Goal: Obtain resource: Obtain resource

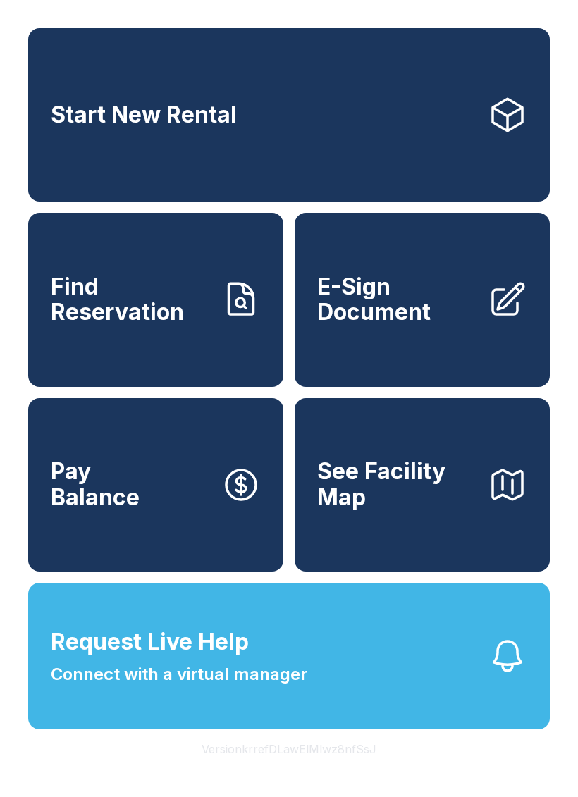
click at [381, 326] on span "E-Sign Document" at bounding box center [396, 299] width 159 height 51
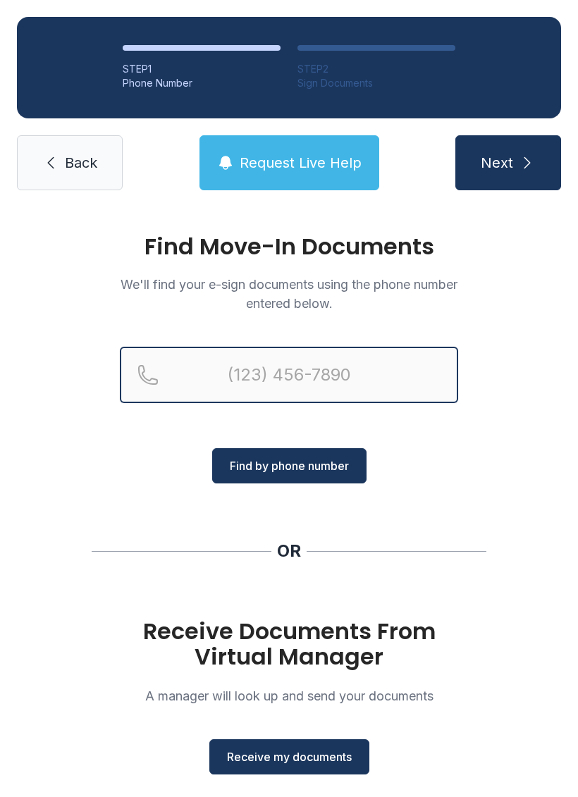
click at [333, 374] on input "Reservation phone number" at bounding box center [289, 375] width 338 height 56
type input "[PHONE_NUMBER]"
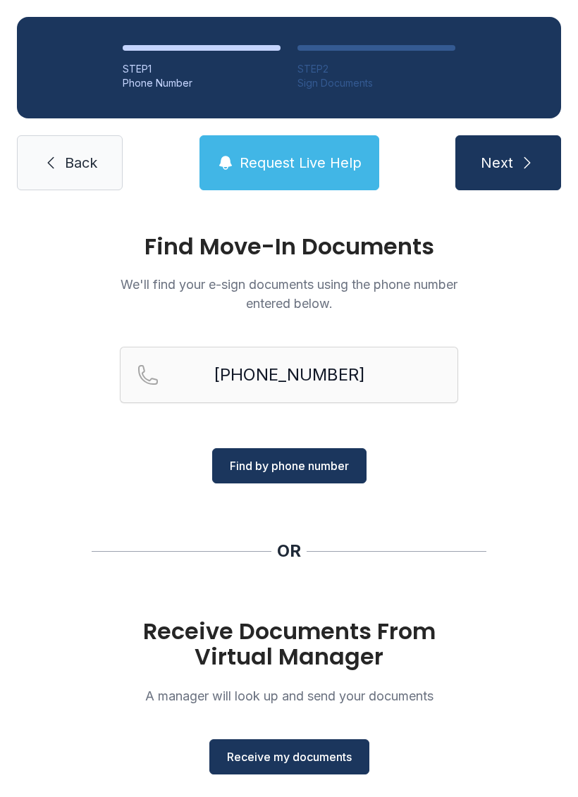
click at [322, 467] on span "Find by phone number" at bounding box center [289, 466] width 119 height 17
click at [313, 467] on span "Find by phone number" at bounding box center [289, 466] width 119 height 17
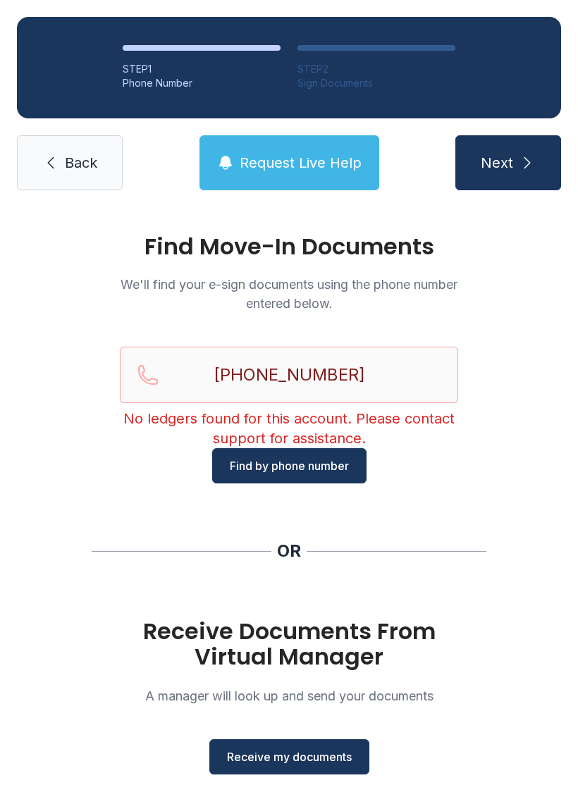
click at [204, 528] on div "Find Move-In Documents We'll find your e-sign documents using the phone number …" at bounding box center [289, 519] width 578 height 624
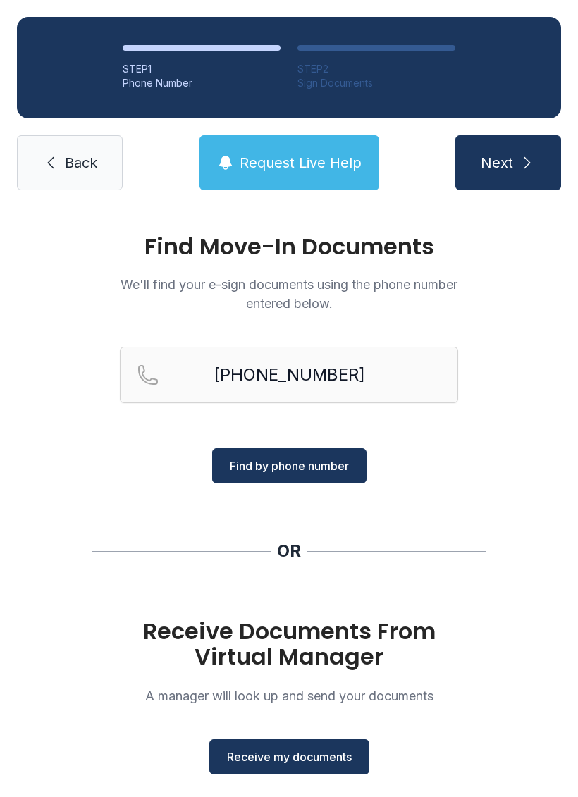
click at [264, 468] on span "Find by phone number" at bounding box center [289, 466] width 119 height 17
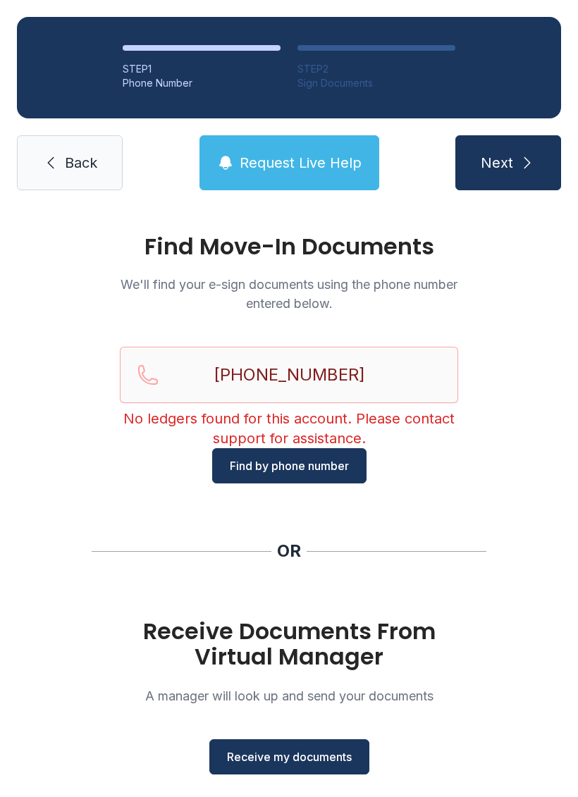
click at [287, 735] on div "Receive Documents From Virtual Manager A manager will look up and send your doc…" at bounding box center [289, 697] width 338 height 156
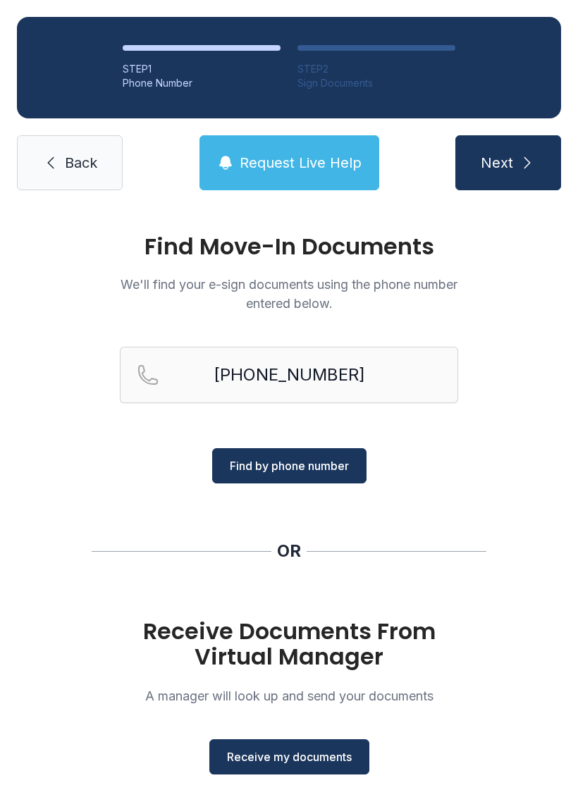
click at [280, 761] on span "Receive my documents" at bounding box center [289, 757] width 125 height 17
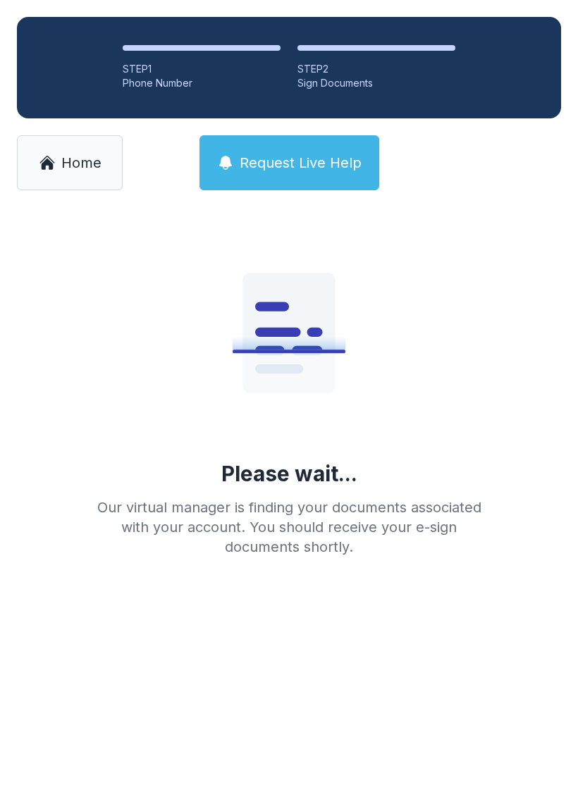
click at [75, 168] on span "Home" at bounding box center [81, 163] width 40 height 20
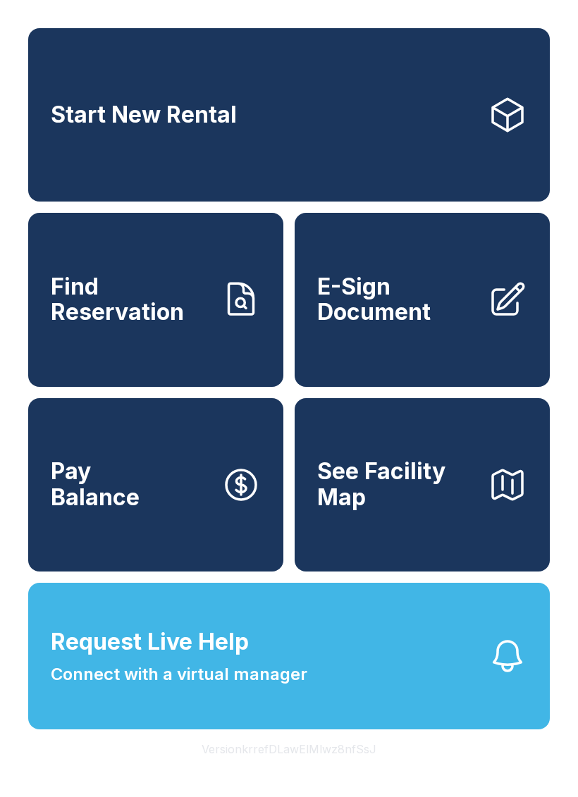
click at [455, 312] on span "E-Sign Document" at bounding box center [396, 299] width 159 height 51
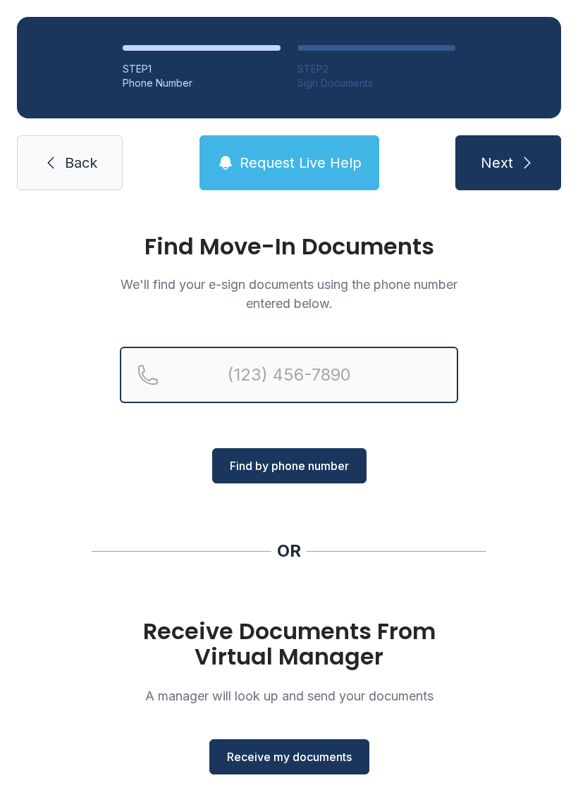
click at [324, 369] on input "Reservation phone number" at bounding box center [289, 375] width 338 height 56
type input "[PHONE_NUMBER]"
click at [508, 163] on button "Next" at bounding box center [508, 162] width 106 height 55
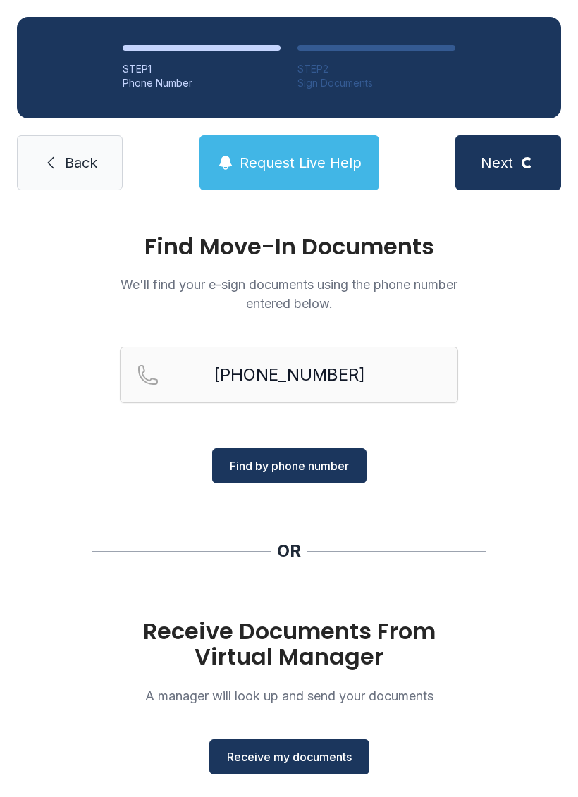
click at [483, 511] on div "Find Move-In Documents We'll find your e-sign documents using the phone number …" at bounding box center [289, 519] width 578 height 624
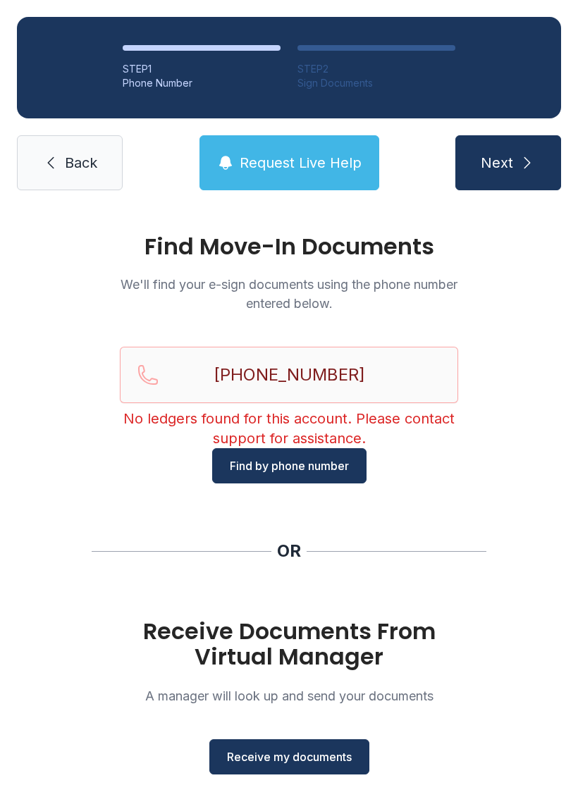
click at [317, 761] on span "Receive my documents" at bounding box center [289, 757] width 125 height 17
